Goal: Information Seeking & Learning: Learn about a topic

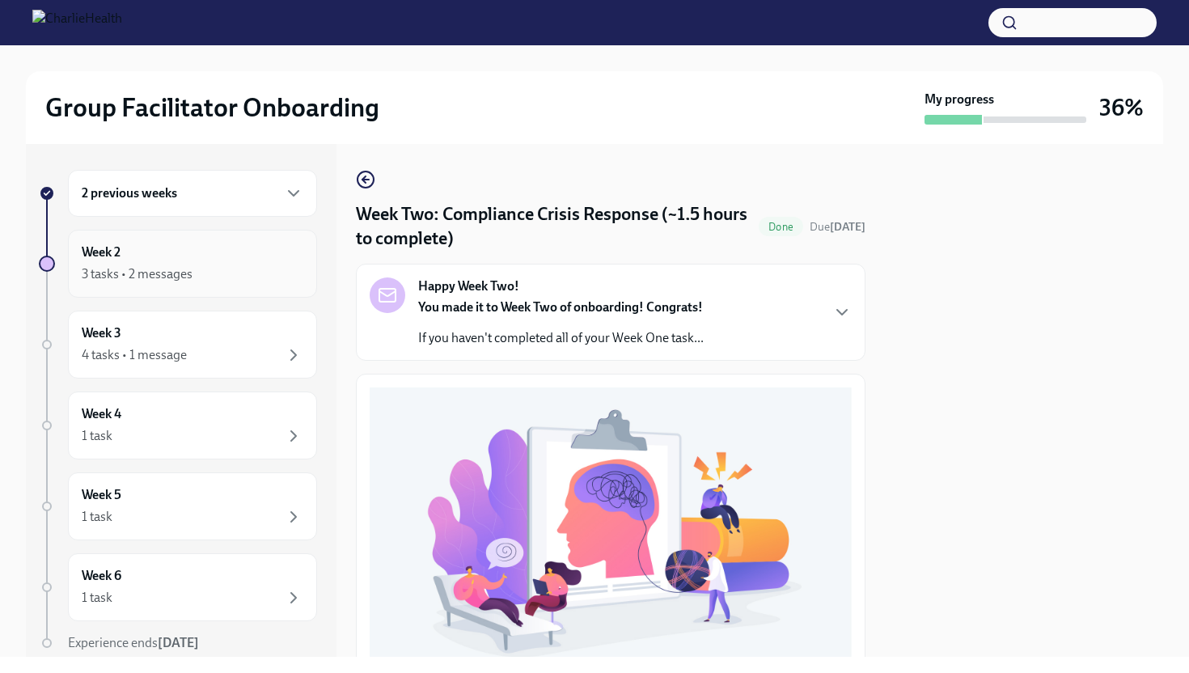
click at [224, 293] on div "Week 2 3 tasks • 2 messages" at bounding box center [192, 264] width 249 height 68
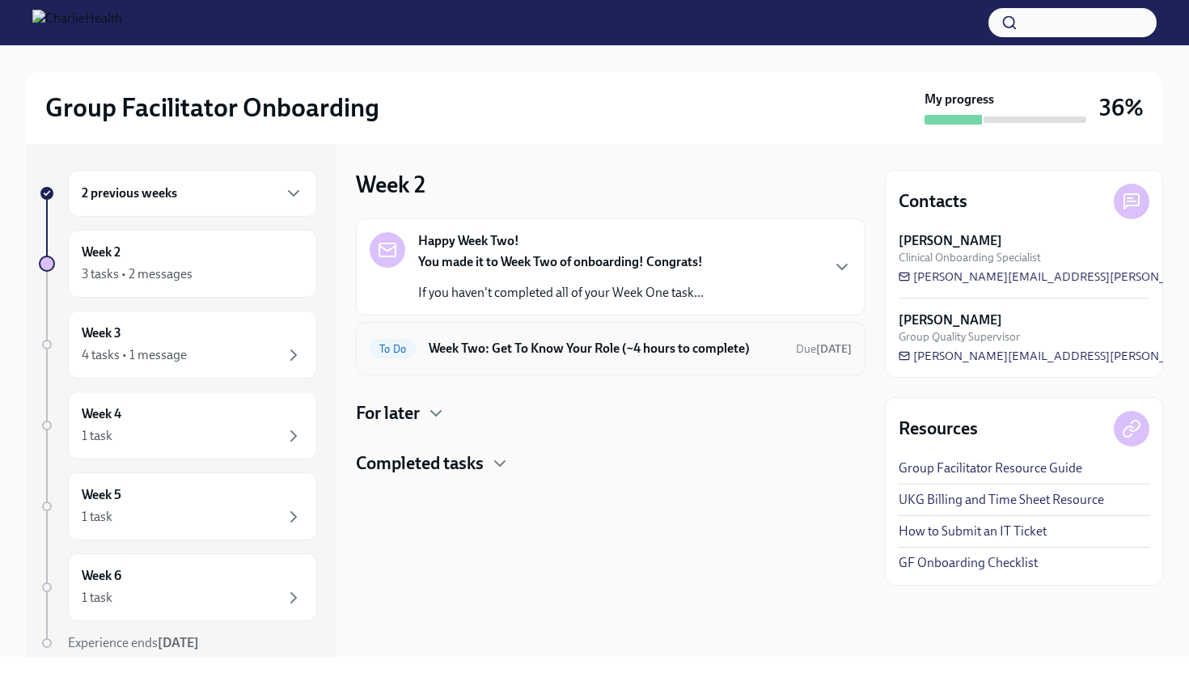
click at [575, 355] on h6 "Week Two: Get To Know Your Role (~4 hours to complete)" at bounding box center [606, 349] width 354 height 18
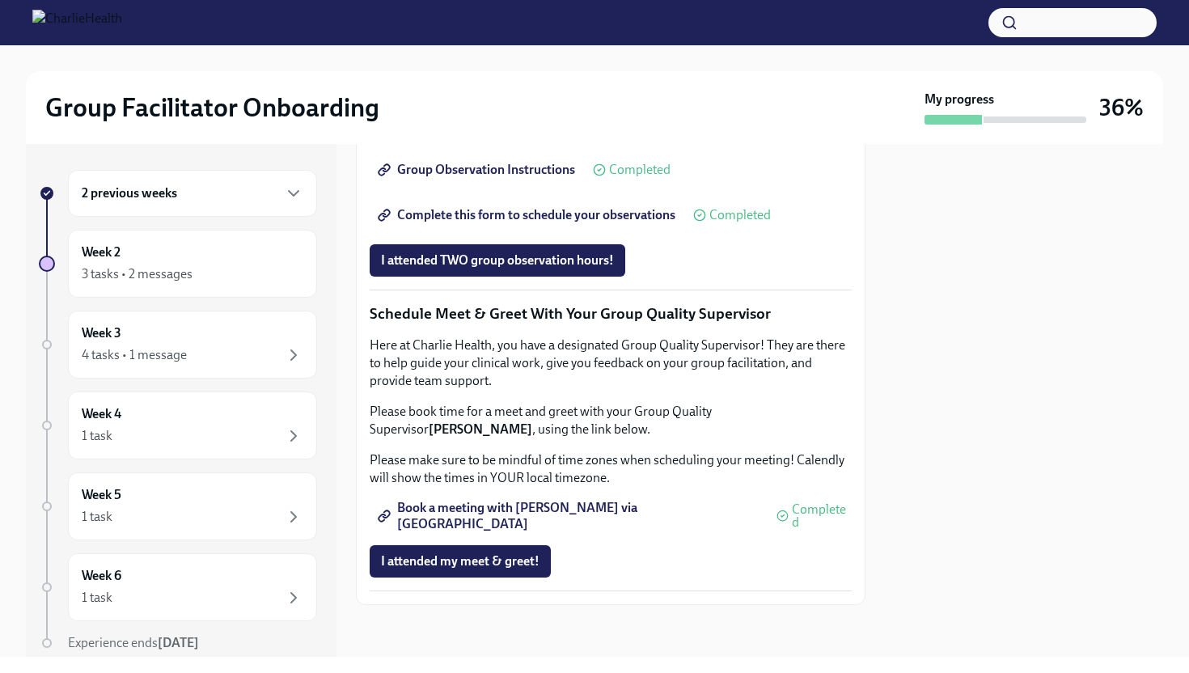
scroll to position [1277, 0]
click at [229, 268] on div "3 tasks • 2 messages" at bounding box center [193, 273] width 222 height 19
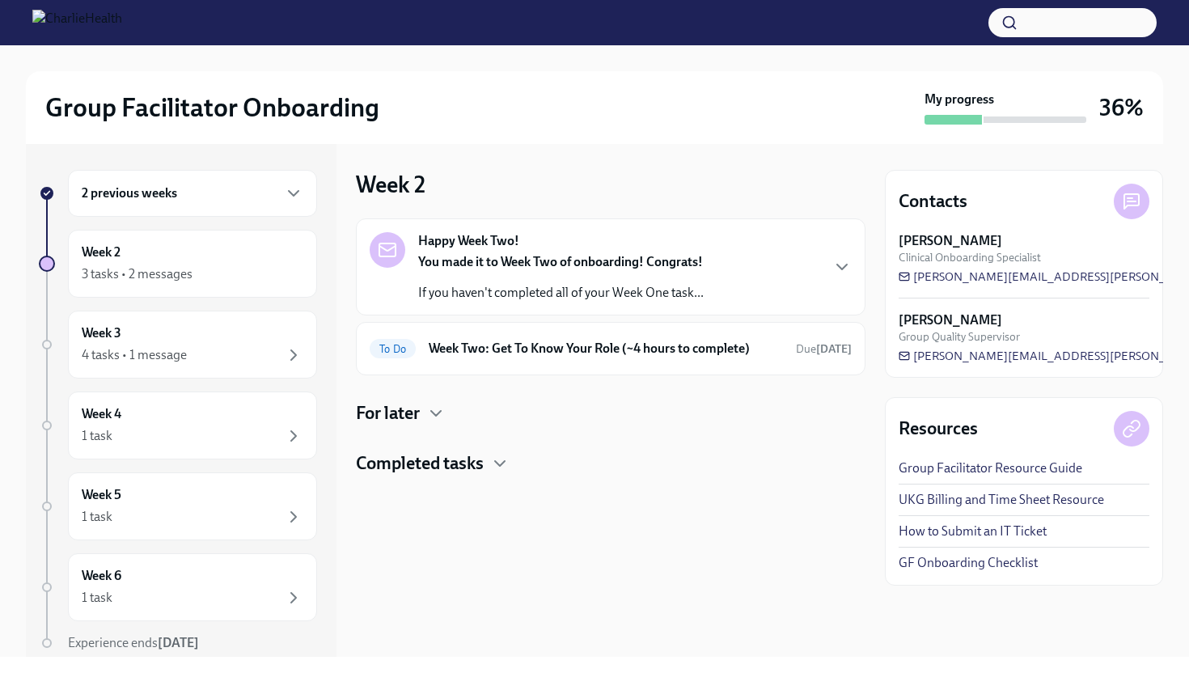
click at [598, 264] on strong "You made it to Week Two of onboarding! Congrats!" at bounding box center [560, 261] width 285 height 15
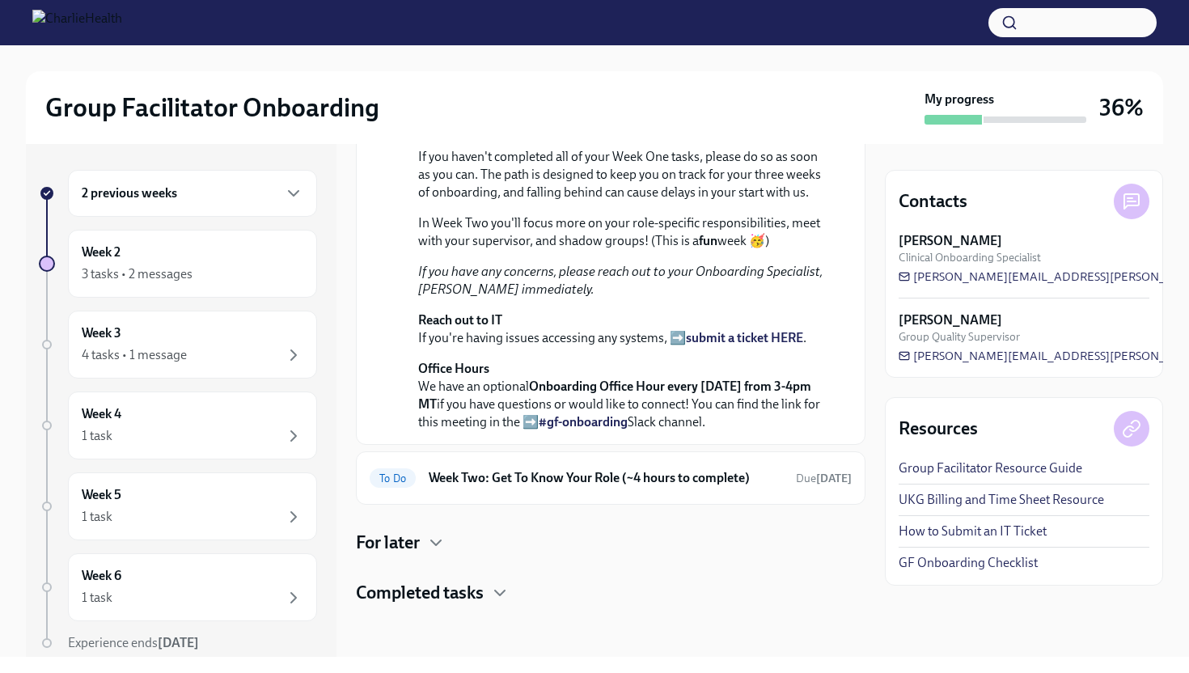
scroll to position [395, 0]
click at [441, 541] on icon "button" at bounding box center [436, 542] width 10 height 5
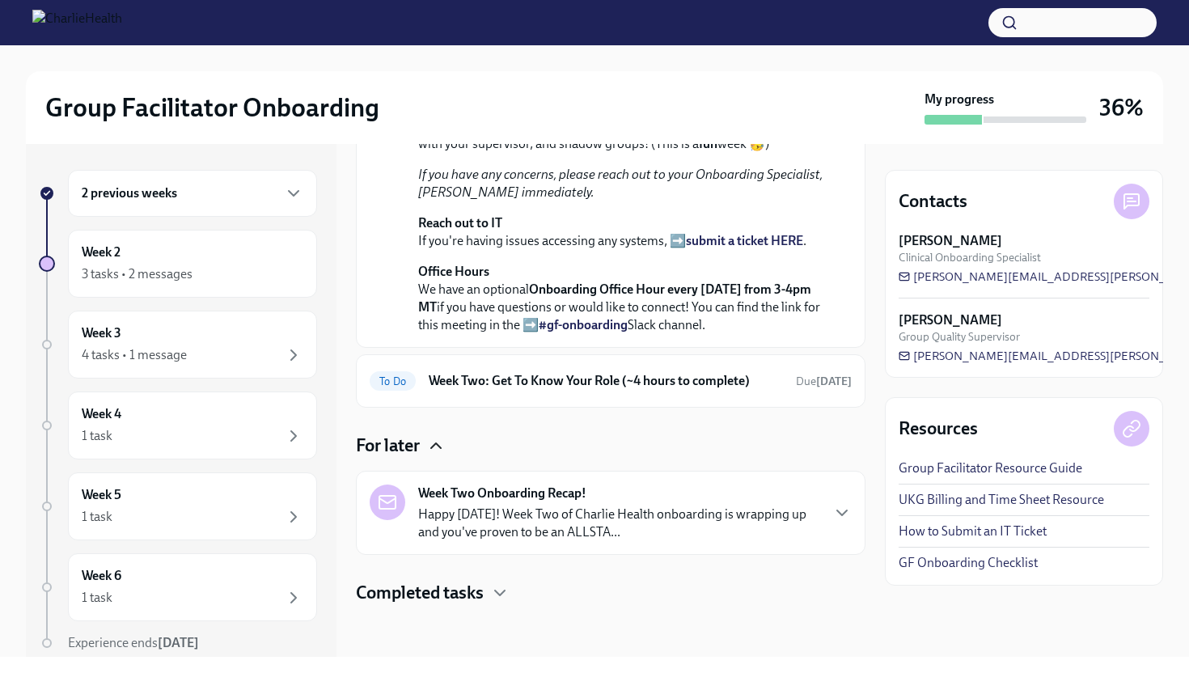
scroll to position [492, 0]
click at [832, 517] on icon "button" at bounding box center [841, 512] width 19 height 19
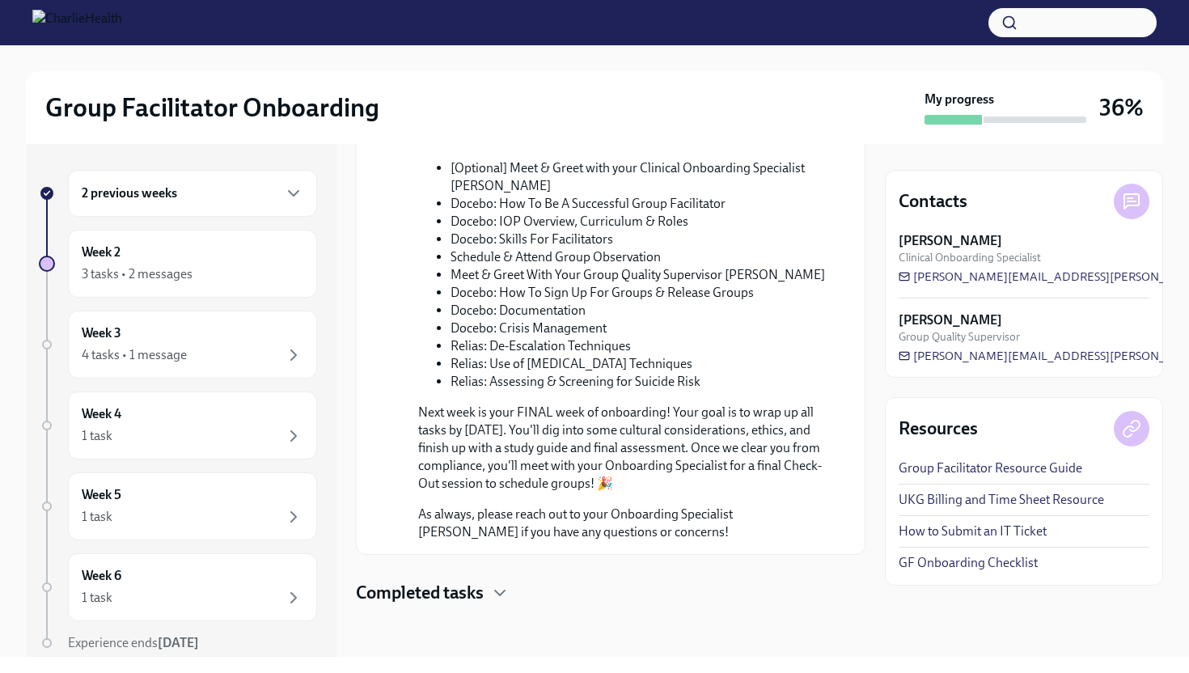
scroll to position [1237, 0]
click at [499, 595] on icon "button" at bounding box center [499, 592] width 19 height 19
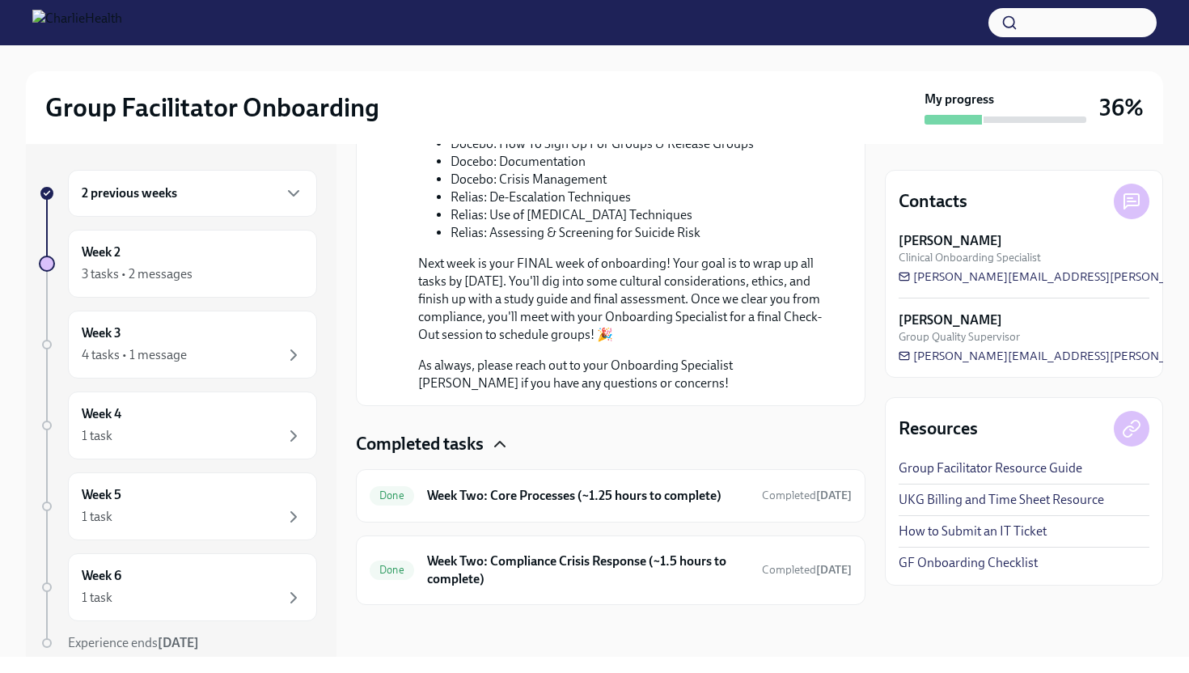
scroll to position [1402, 0]
click at [284, 513] on icon "button" at bounding box center [293, 516] width 19 height 19
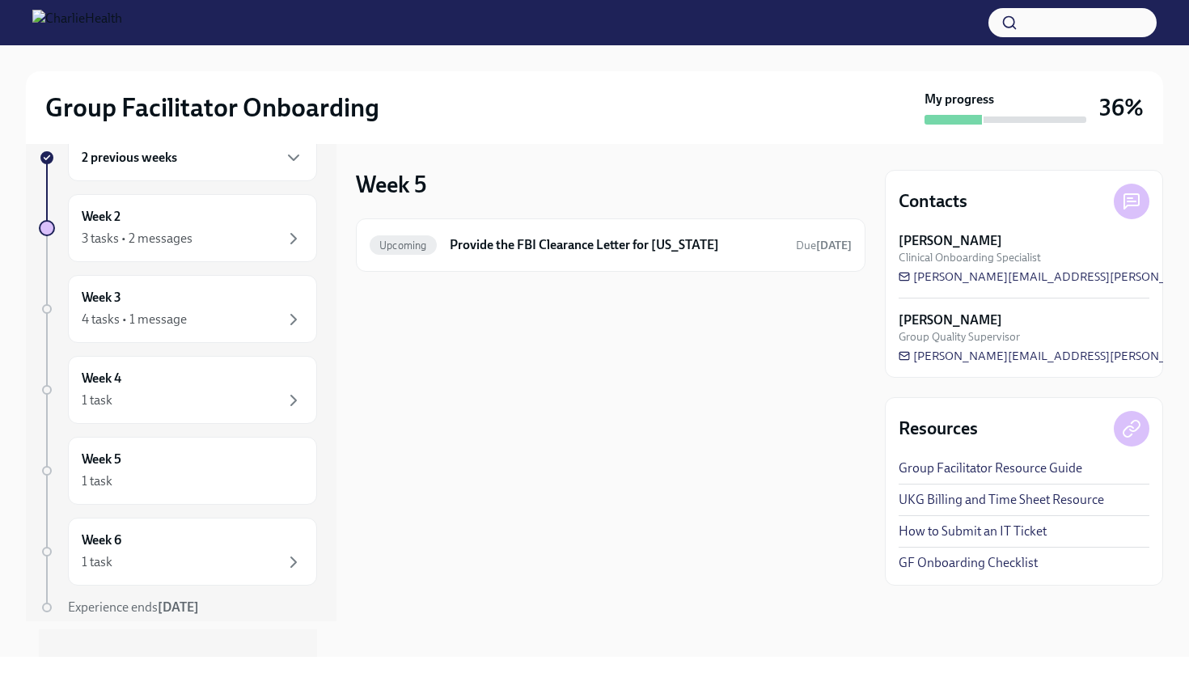
scroll to position [41, 0]
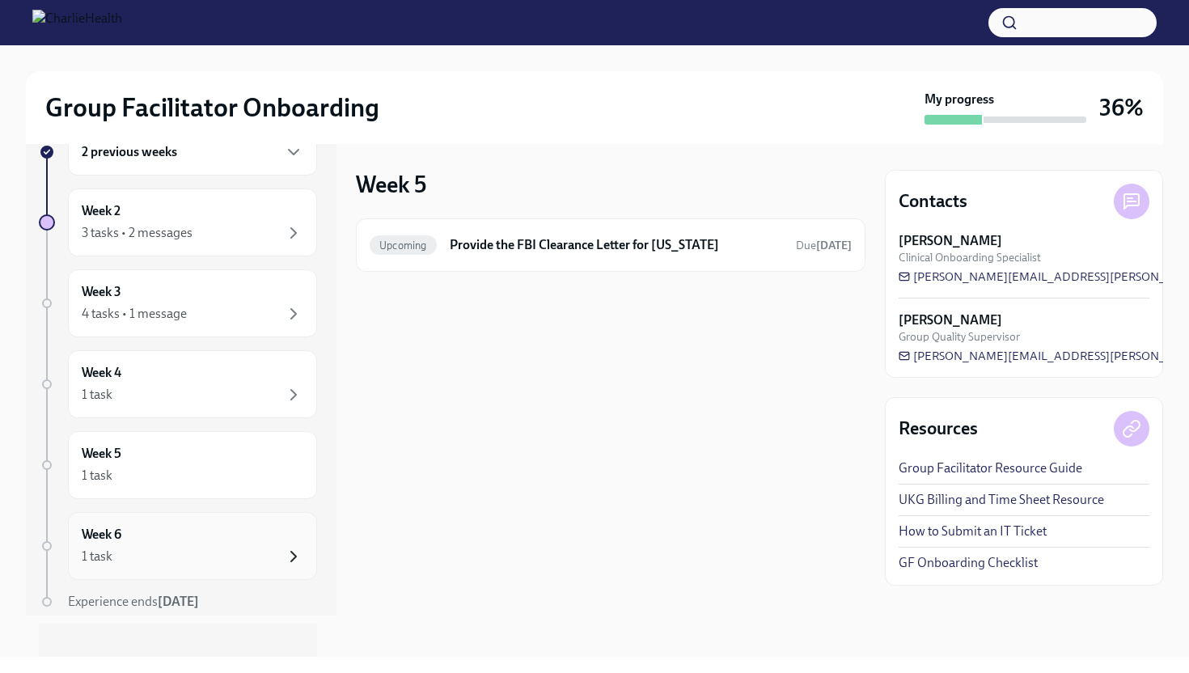
click at [284, 553] on icon "button" at bounding box center [293, 556] width 19 height 19
click at [284, 547] on icon "button" at bounding box center [293, 556] width 19 height 19
click at [284, 467] on icon "button" at bounding box center [293, 475] width 19 height 19
click at [294, 387] on div "Week 4 1 task" at bounding box center [192, 384] width 249 height 68
click at [105, 370] on h6 "Week 4" at bounding box center [102, 373] width 40 height 18
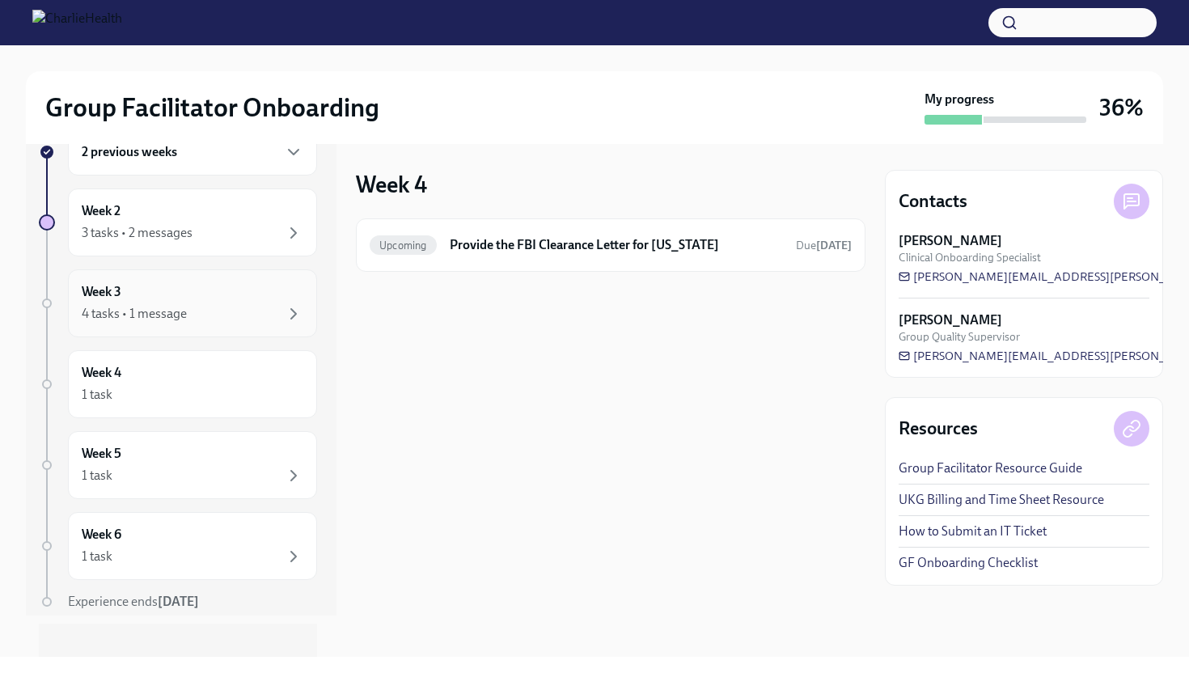
click at [161, 310] on div "4 tasks • 1 message" at bounding box center [134, 314] width 105 height 18
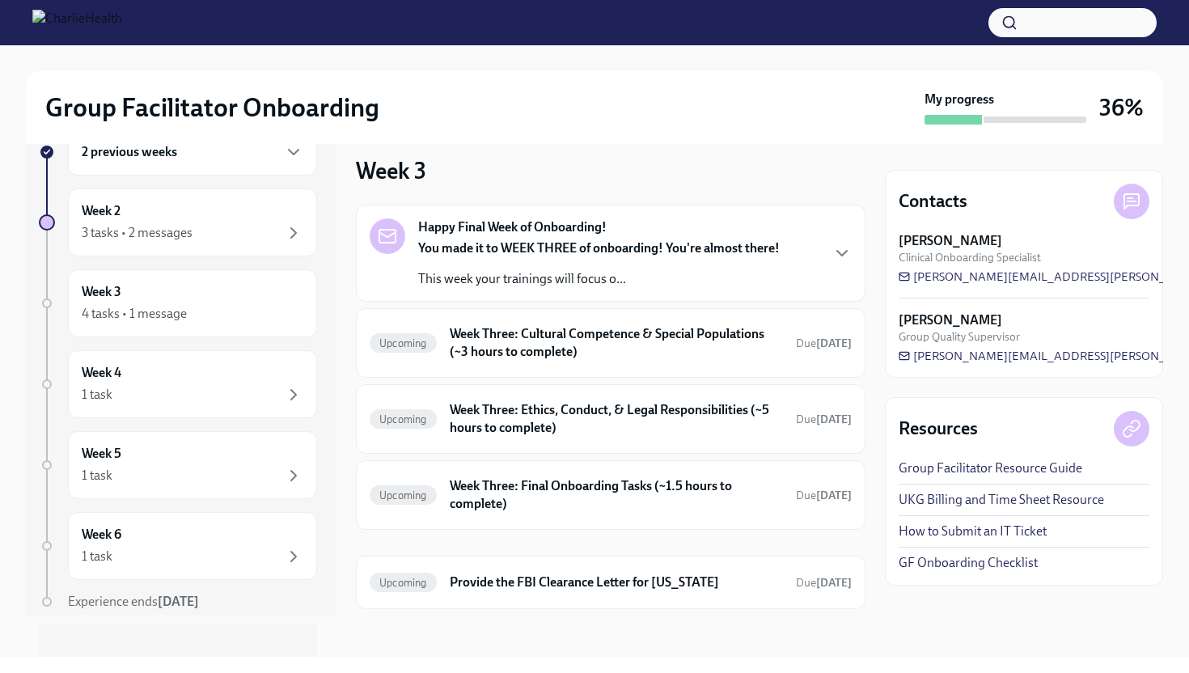
scroll to position [18, 0]
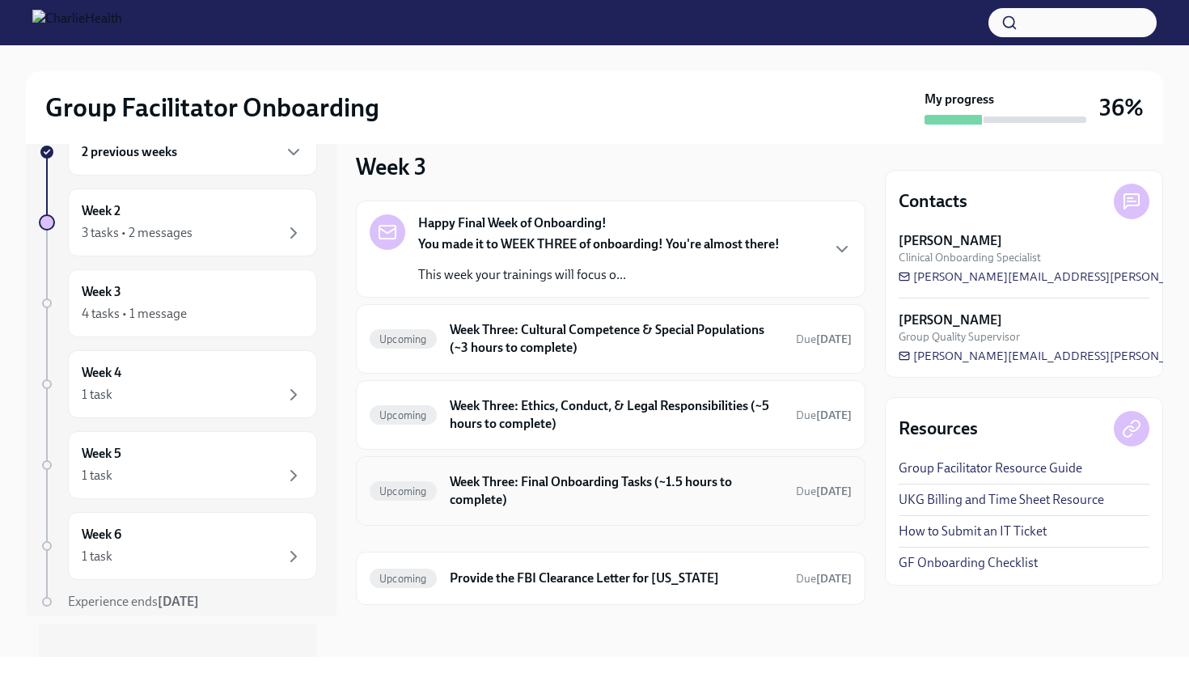
click at [635, 489] on h6 "Week Three: Final Onboarding Tasks (~1.5 hours to complete)" at bounding box center [616, 491] width 333 height 36
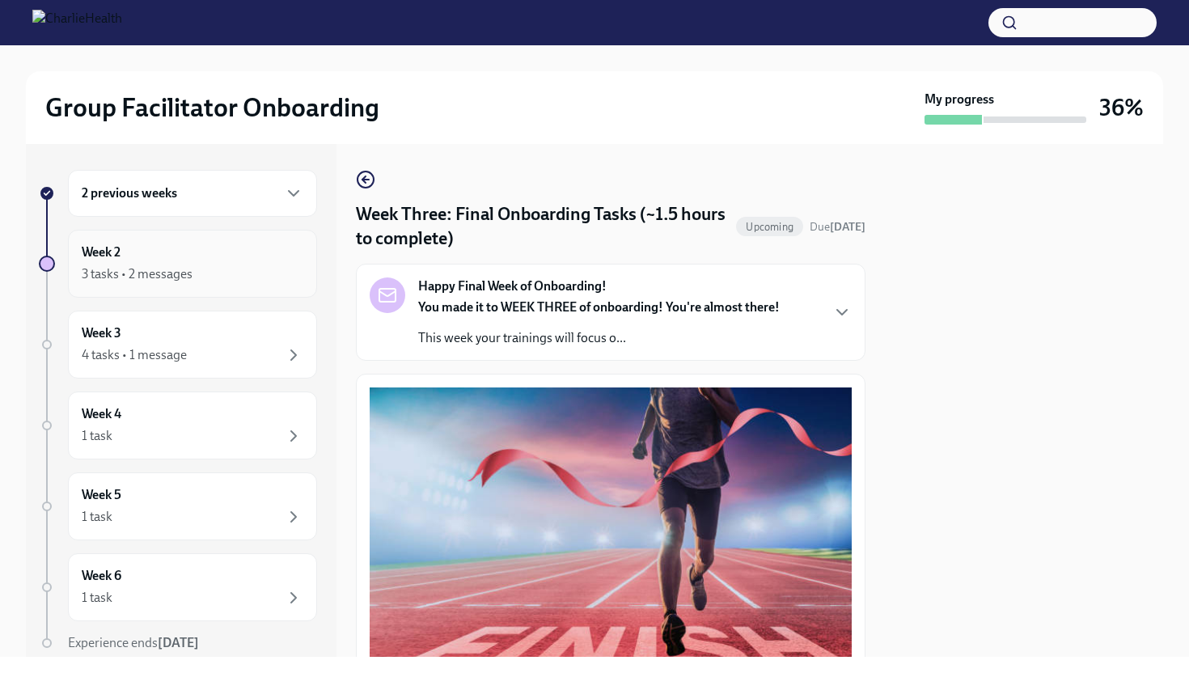
click at [212, 276] on div "3 tasks • 2 messages" at bounding box center [193, 273] width 222 height 19
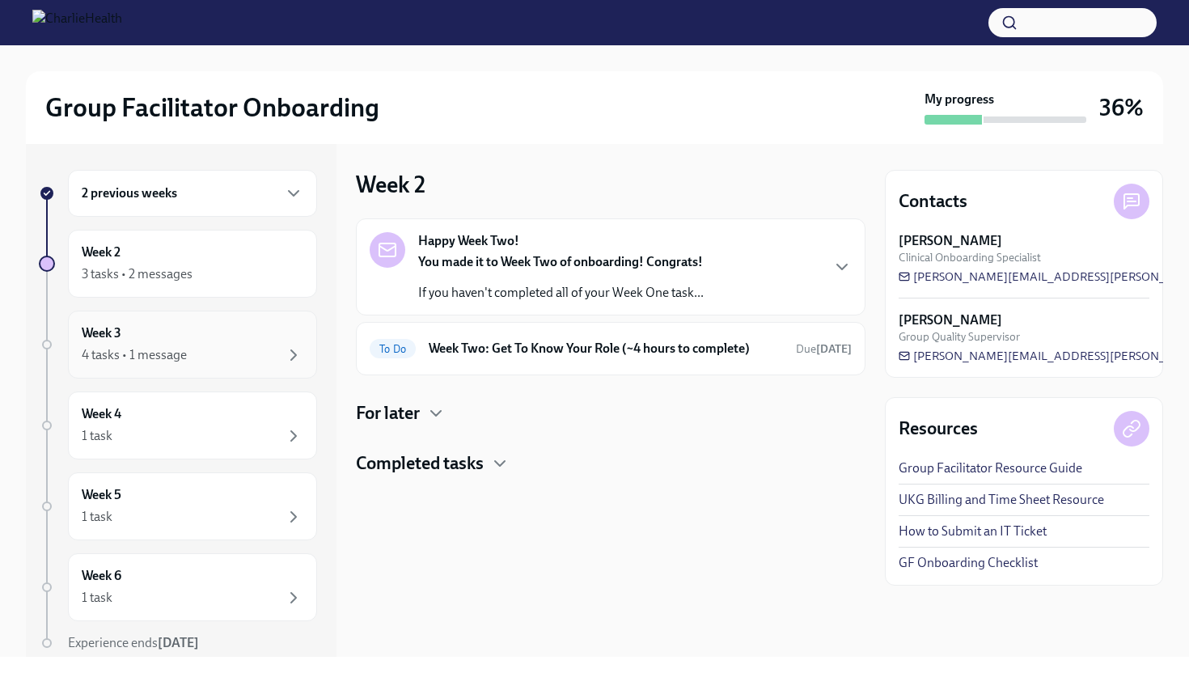
click at [169, 351] on div "4 tasks • 1 message" at bounding box center [134, 355] width 105 height 18
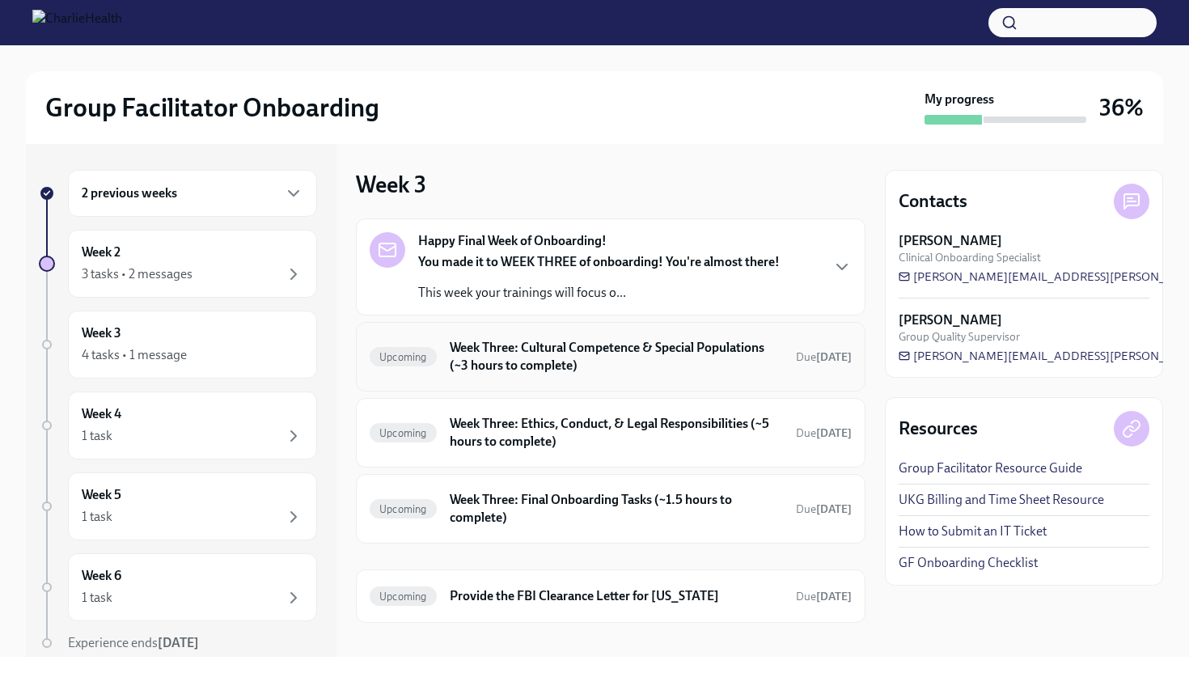
click at [563, 361] on h6 "Week Three: Cultural Competence & Special Populations (~3 hours to complete)" at bounding box center [616, 357] width 333 height 36
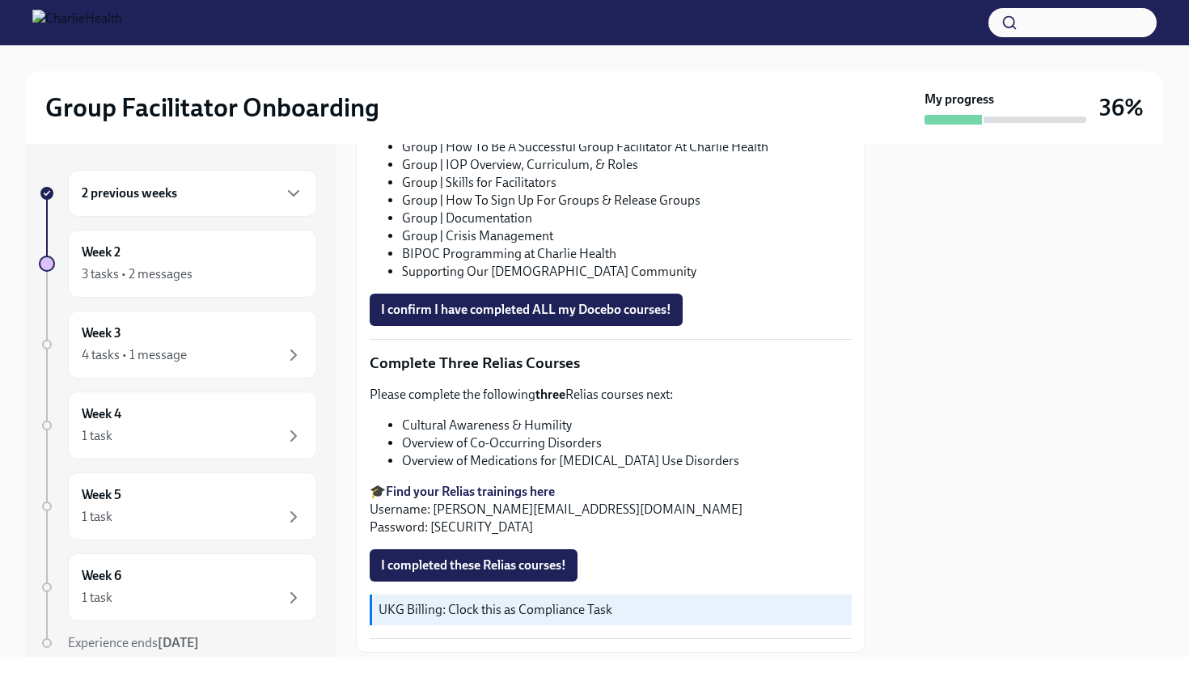
scroll to position [1111, 0]
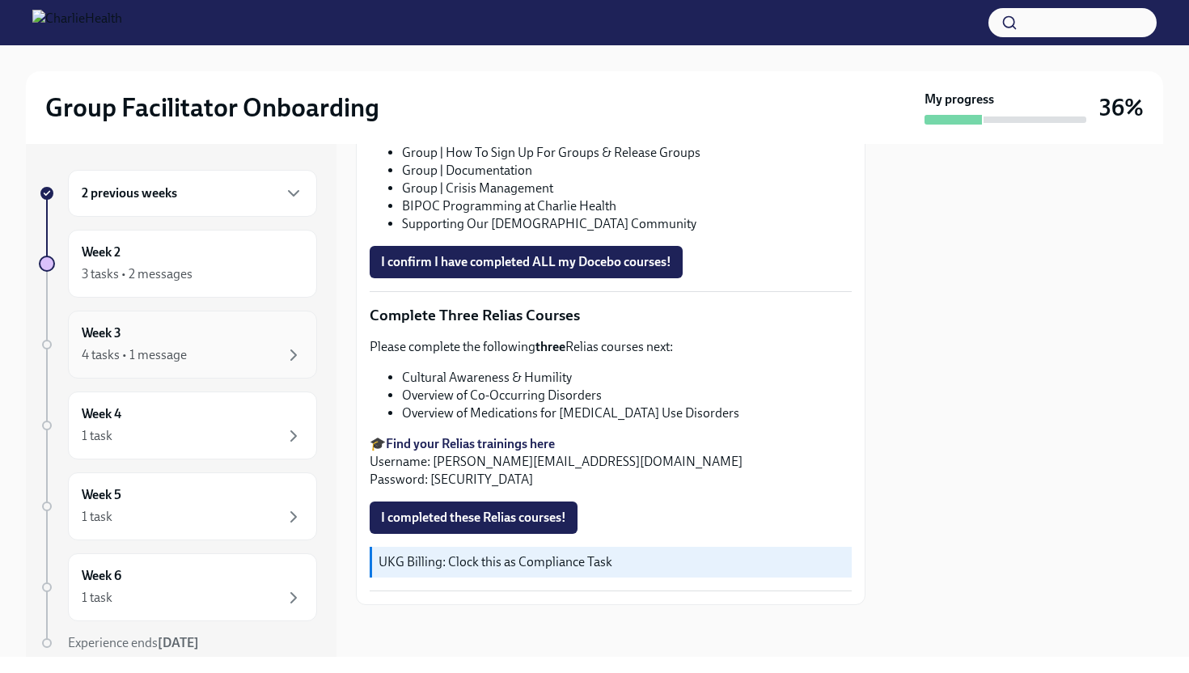
click at [230, 344] on div "Week 3 4 tasks • 1 message" at bounding box center [193, 344] width 222 height 40
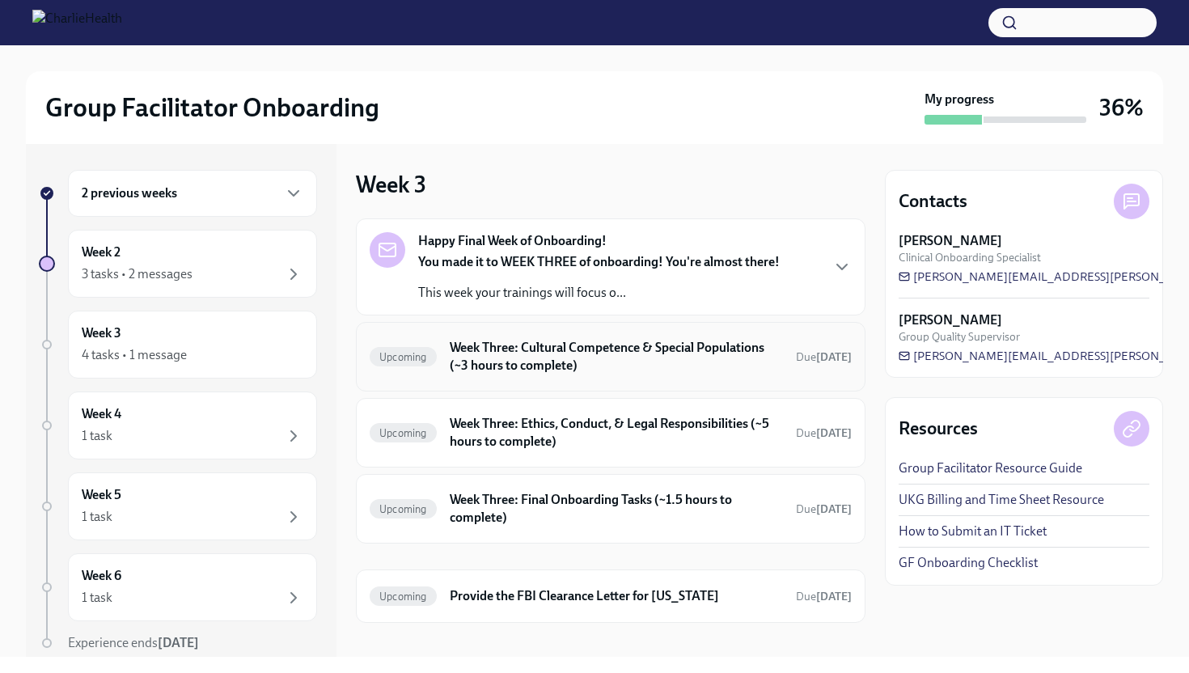
click at [583, 363] on h6 "Week Three: Cultural Competence & Special Populations (~3 hours to complete)" at bounding box center [616, 357] width 333 height 36
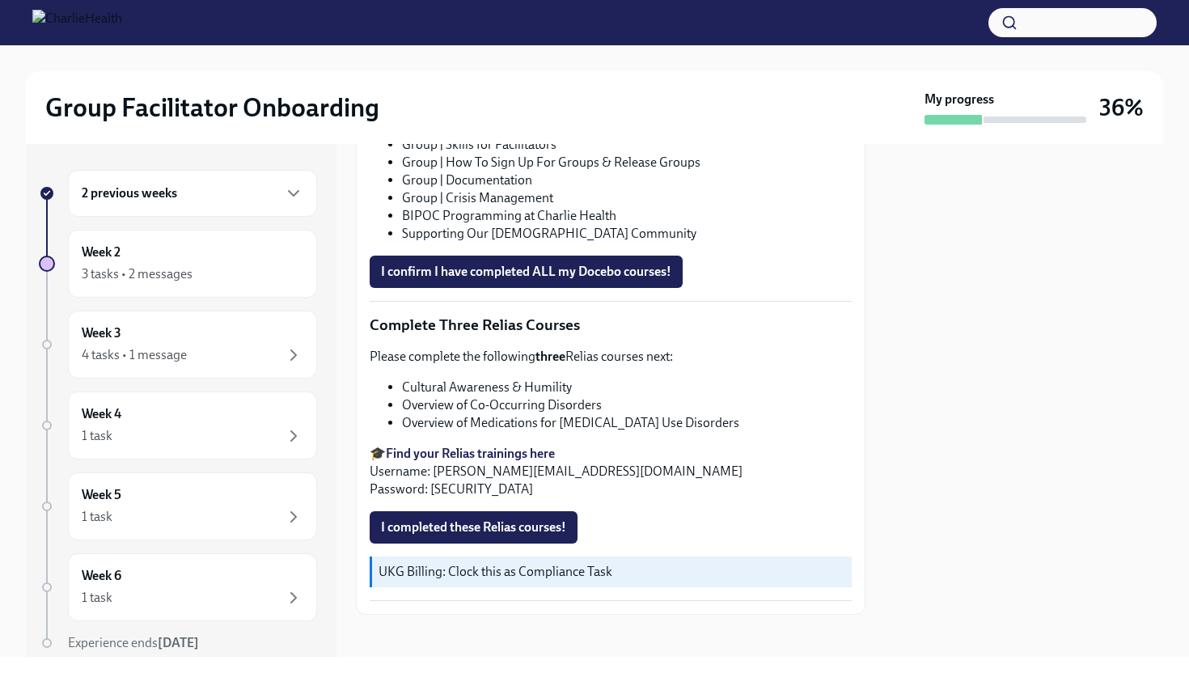
scroll to position [1111, 0]
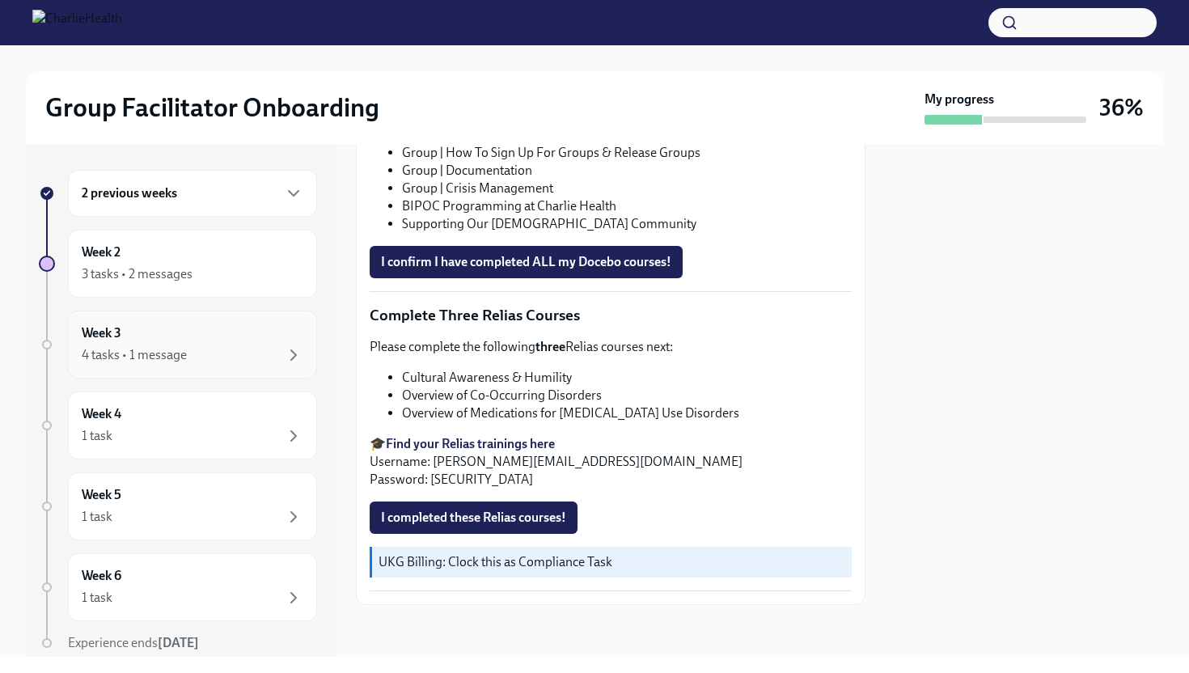
click at [176, 349] on div "4 tasks • 1 message" at bounding box center [134, 355] width 105 height 18
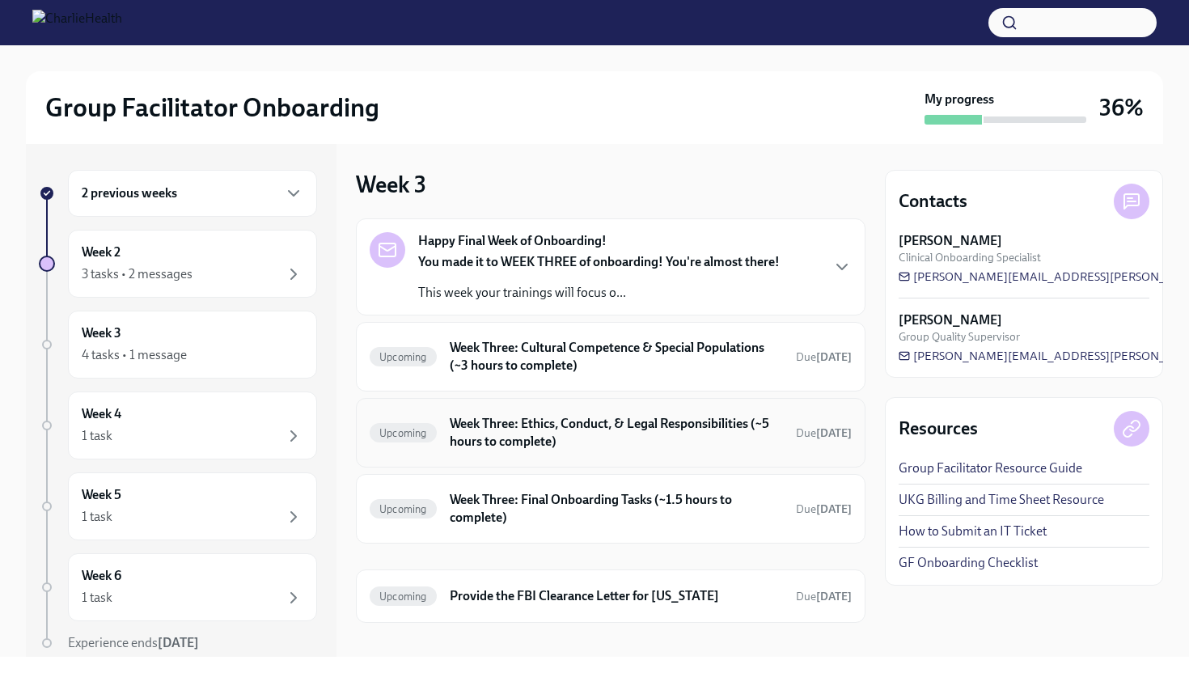
click at [570, 435] on h6 "Week Three: Ethics, Conduct, & Legal Responsibilities (~5 hours to complete)" at bounding box center [616, 433] width 333 height 36
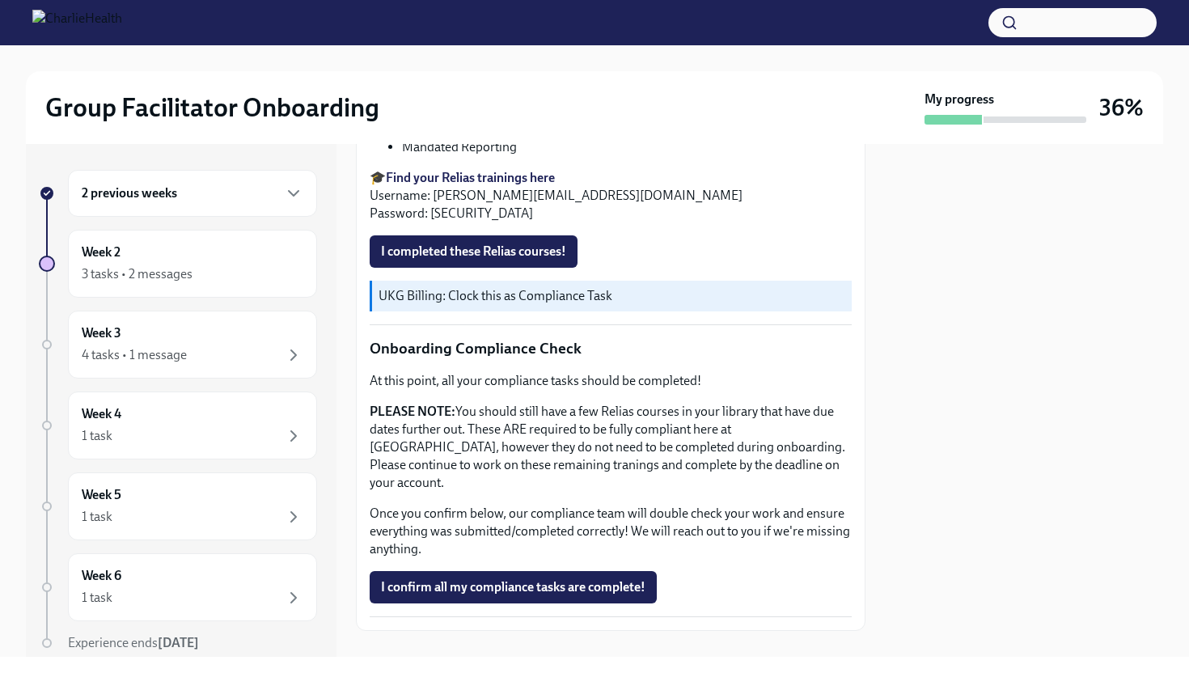
scroll to position [796, 0]
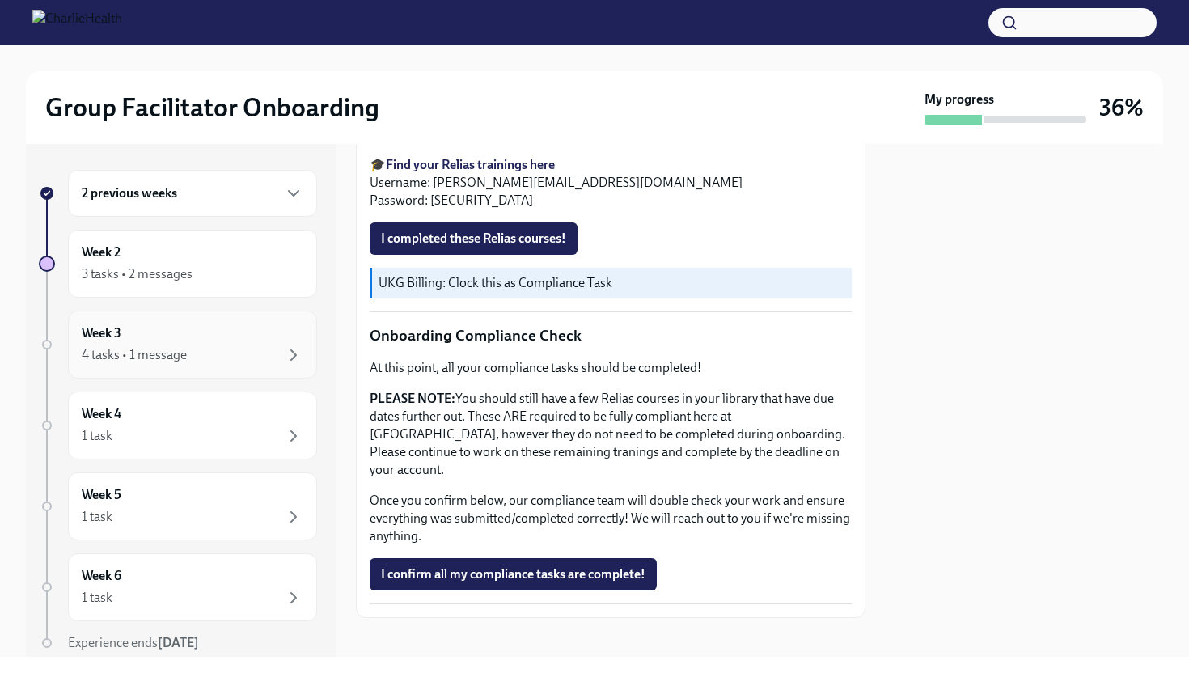
click at [222, 353] on div "4 tasks • 1 message" at bounding box center [193, 354] width 222 height 19
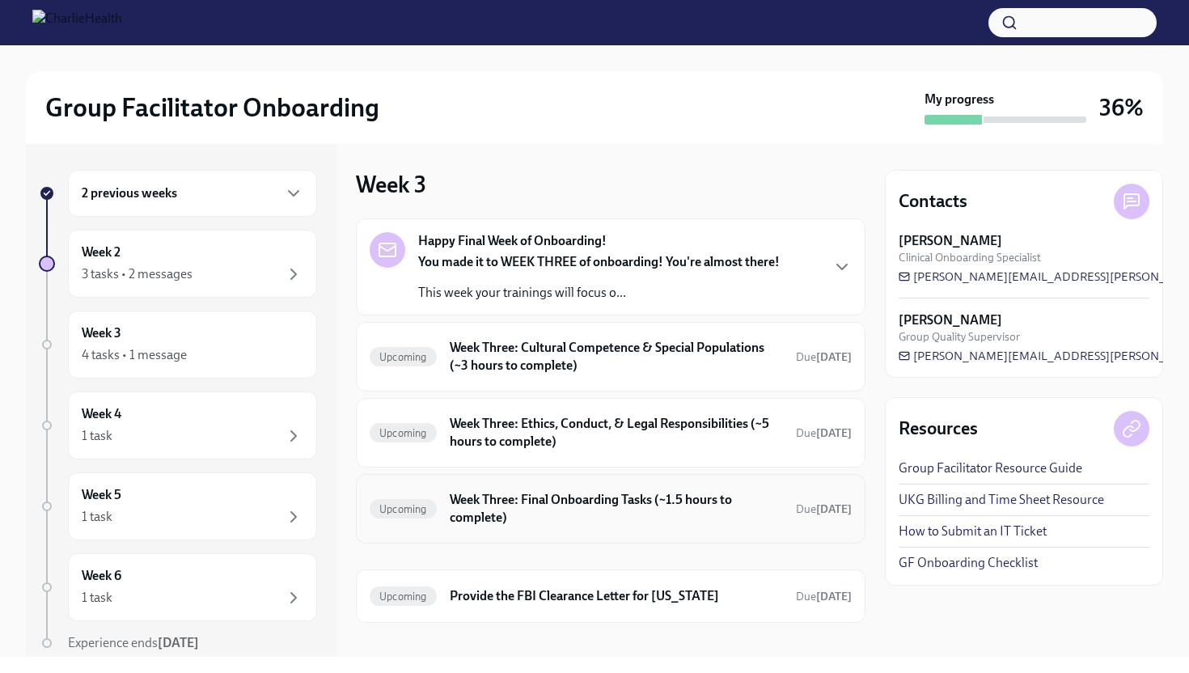
click at [514, 529] on div "Upcoming Week Three: Final Onboarding Tasks (~1.5 hours to complete) Due [DATE]" at bounding box center [611, 509] width 482 height 42
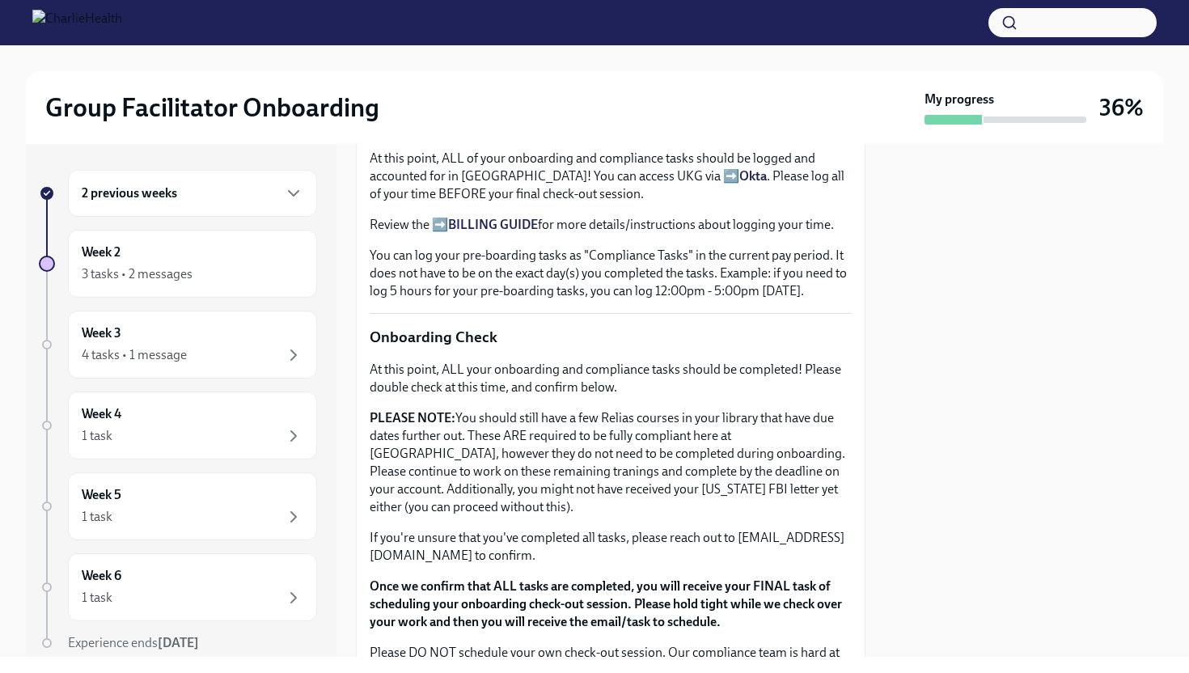
scroll to position [1126, 0]
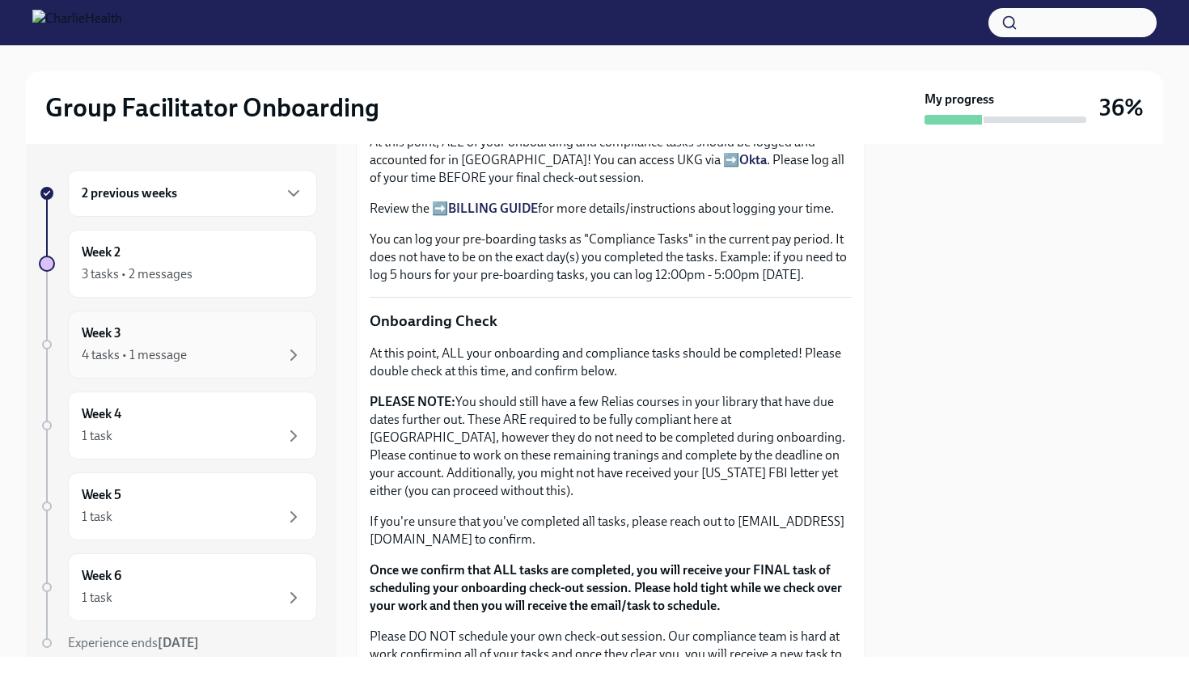
click at [205, 357] on div "4 tasks • 1 message" at bounding box center [193, 354] width 222 height 19
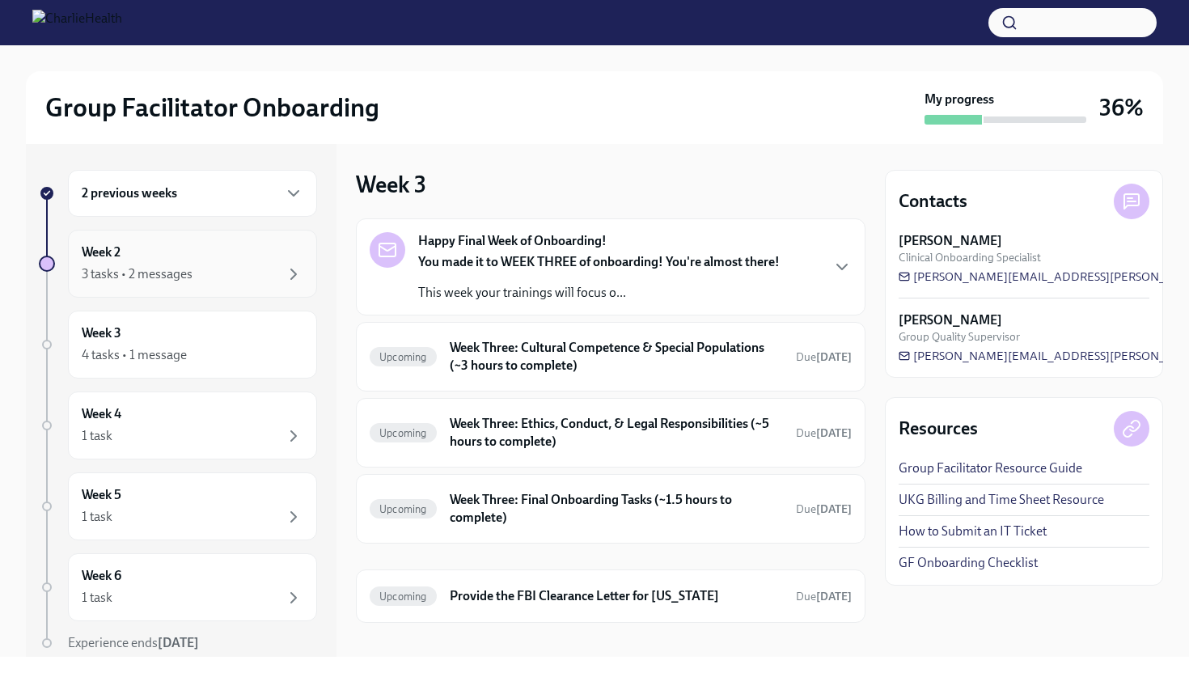
click at [172, 253] on div "Week 2 3 tasks • 2 messages" at bounding box center [193, 263] width 222 height 40
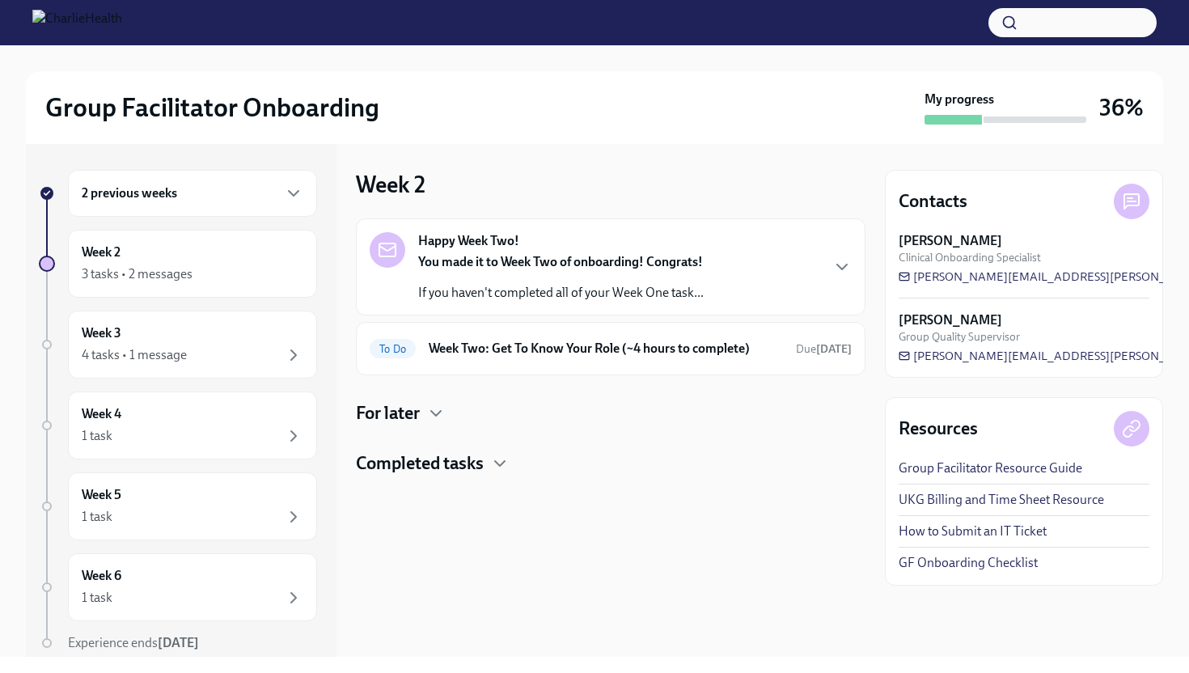
click at [495, 266] on strong "You made it to Week Two of onboarding! Congrats!" at bounding box center [560, 261] width 285 height 15
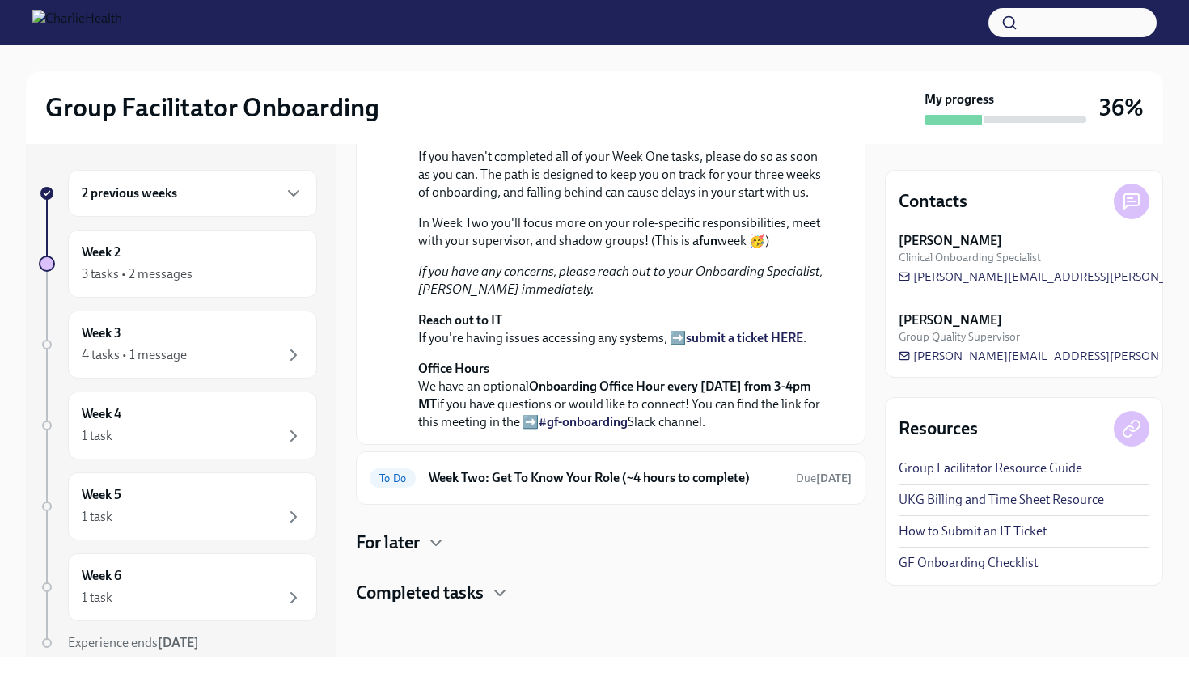
scroll to position [356, 0]
click at [487, 605] on div "Completed tasks" at bounding box center [610, 593] width 509 height 24
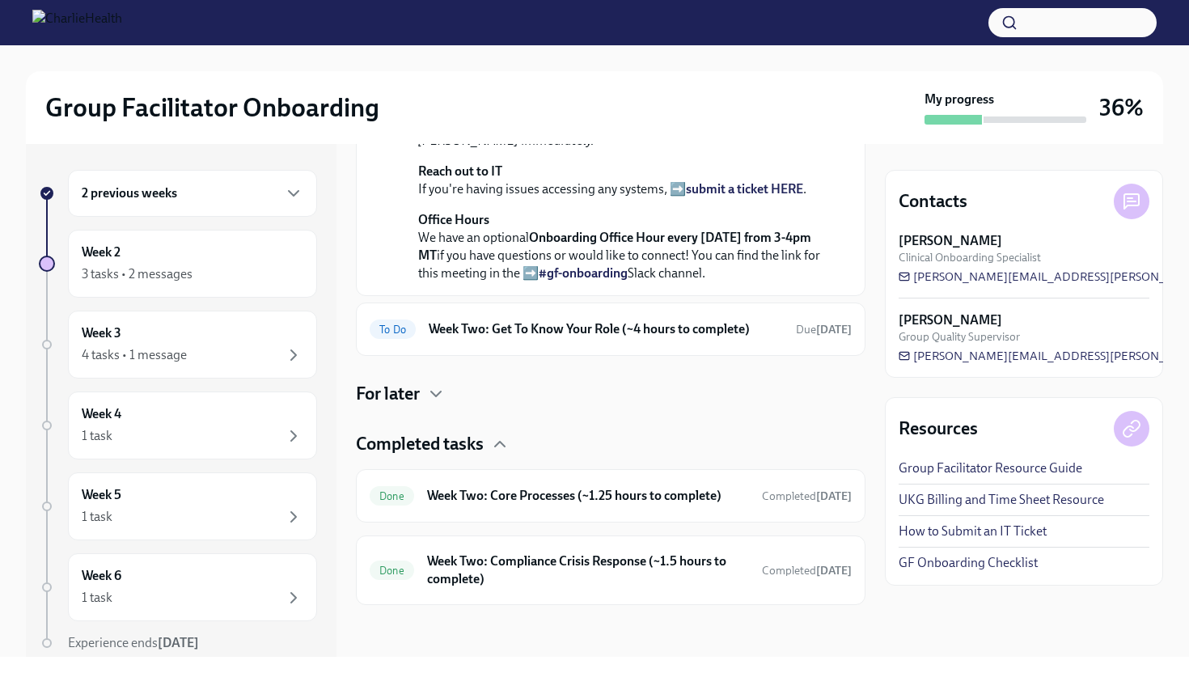
scroll to position [560, 0]
click at [578, 487] on h6 "Week Two: Core Processes (~1.25 hours to complete)" at bounding box center [588, 496] width 322 height 18
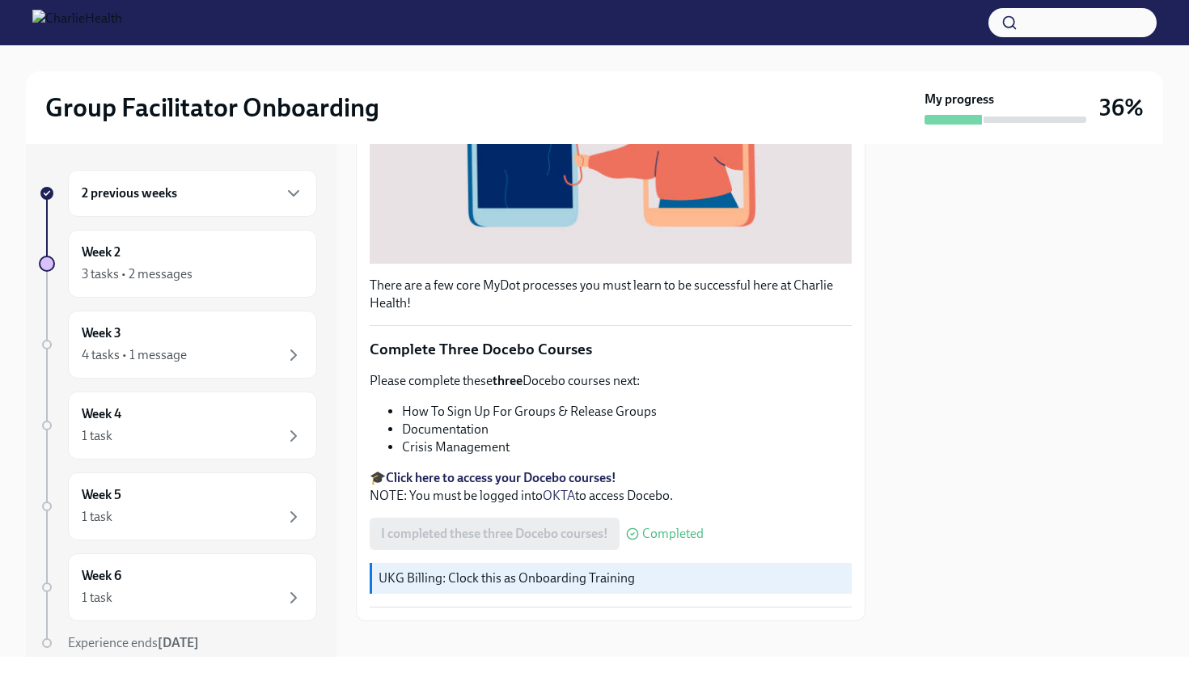
scroll to position [454, 0]
